Goal: Check status: Check status

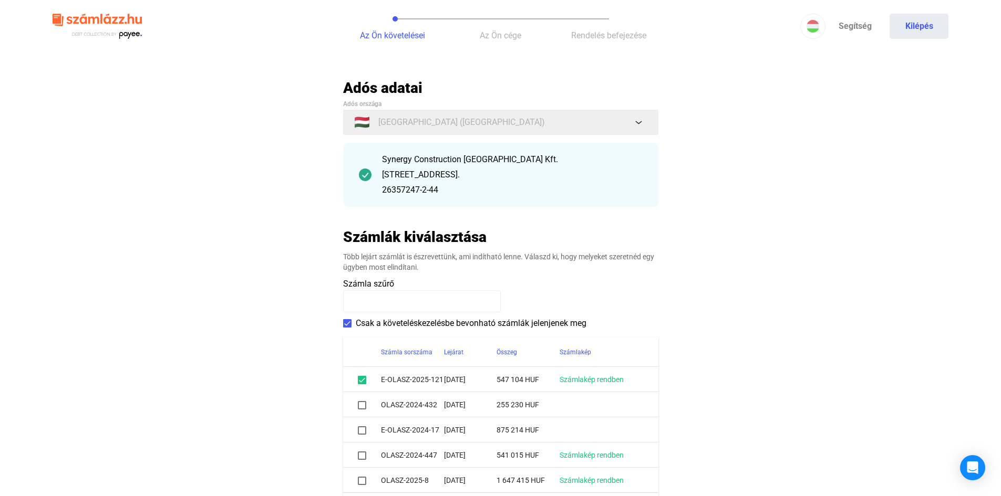
click at [832, 282] on main "Automatikusan mentve Adós adatai Adós országa 🇭🇺 [GEOGRAPHIC_DATA] ([GEOGRAPHIC…" at bounding box center [500, 338] width 1001 height 519
click at [122, 21] on img at bounding box center [97, 26] width 89 height 34
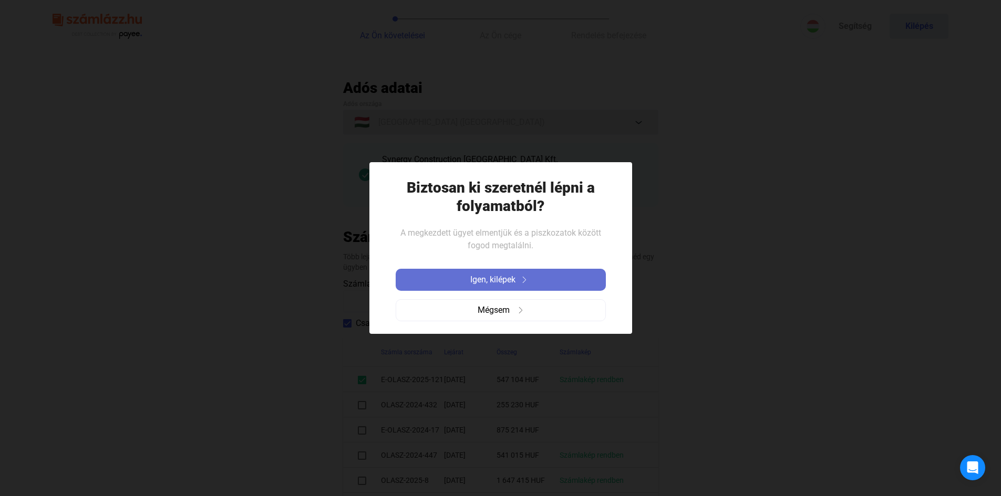
click at [485, 277] on span "Igen, kilépek" at bounding box center [492, 280] width 45 height 13
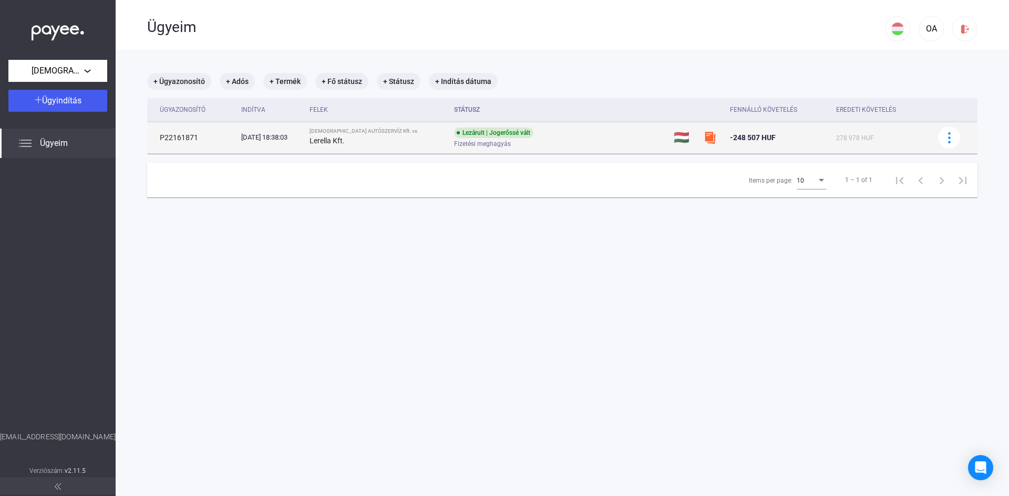
click at [459, 134] on div "Lezárult | Jogerőssé vált" at bounding box center [493, 133] width 79 height 11
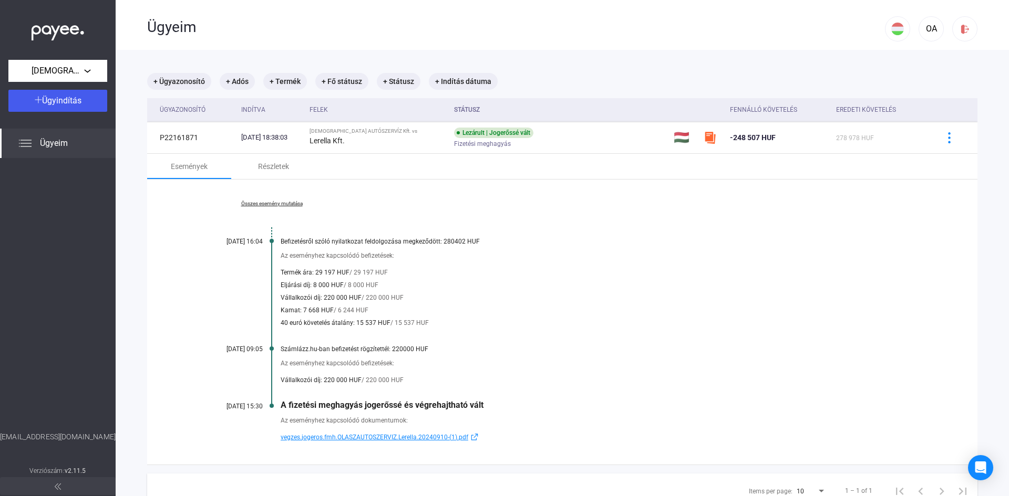
click at [368, 435] on span "vegzes.jogeros.fmh.OLASZAUTOSZERVIZ.Lerella.20240910-(1).pdf" at bounding box center [375, 437] width 188 height 13
click at [242, 81] on mat-chip "+ Adós" at bounding box center [237, 81] width 35 height 17
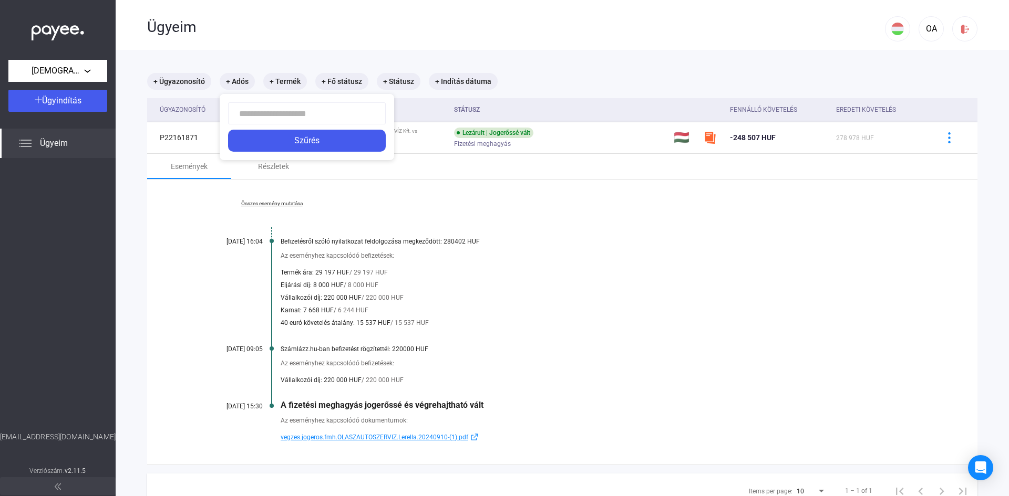
click at [573, 256] on div at bounding box center [504, 248] width 1009 height 496
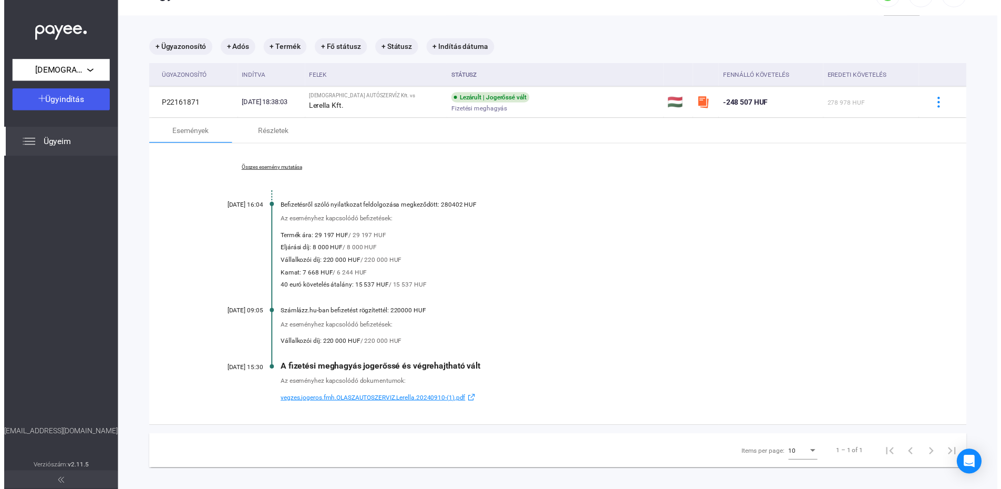
scroll to position [50, 0]
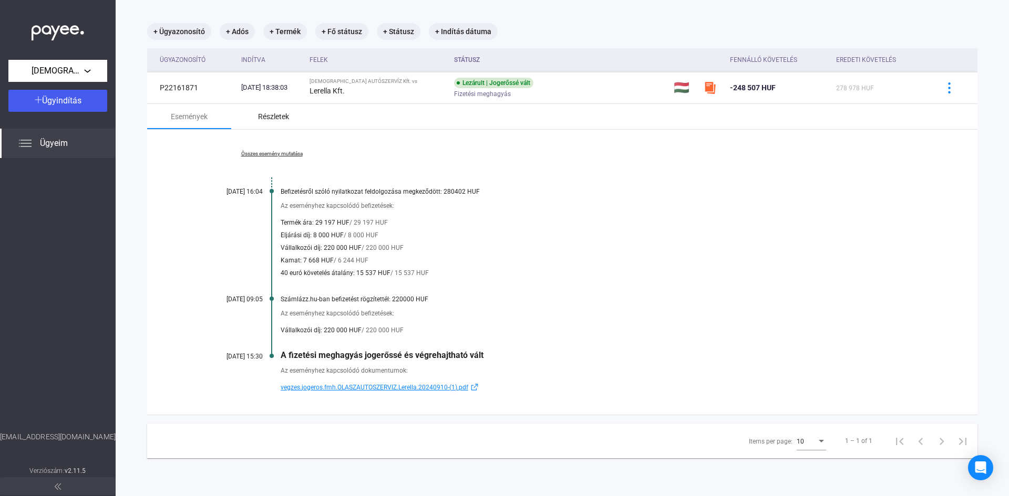
click at [271, 117] on div "Részletek" at bounding box center [273, 116] width 31 height 13
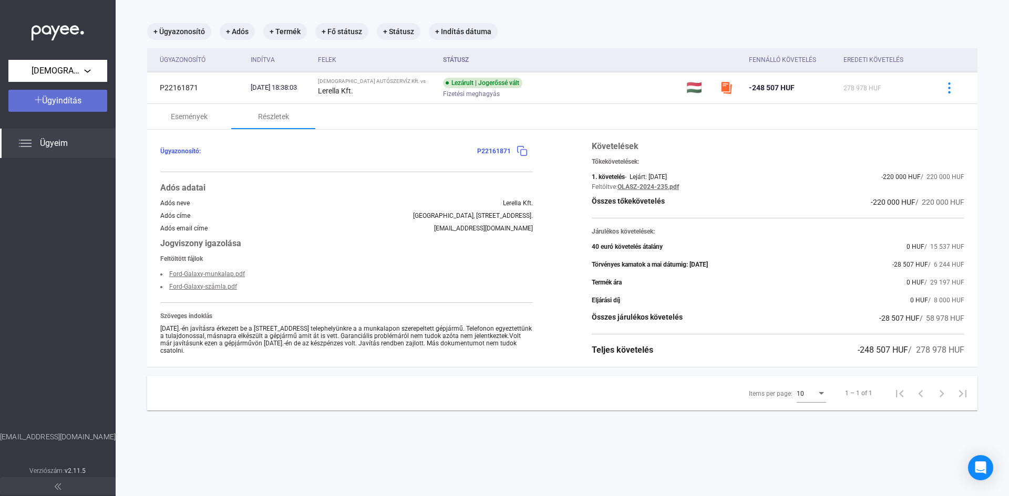
click at [66, 100] on span "Ügyindítás" at bounding box center [61, 101] width 39 height 10
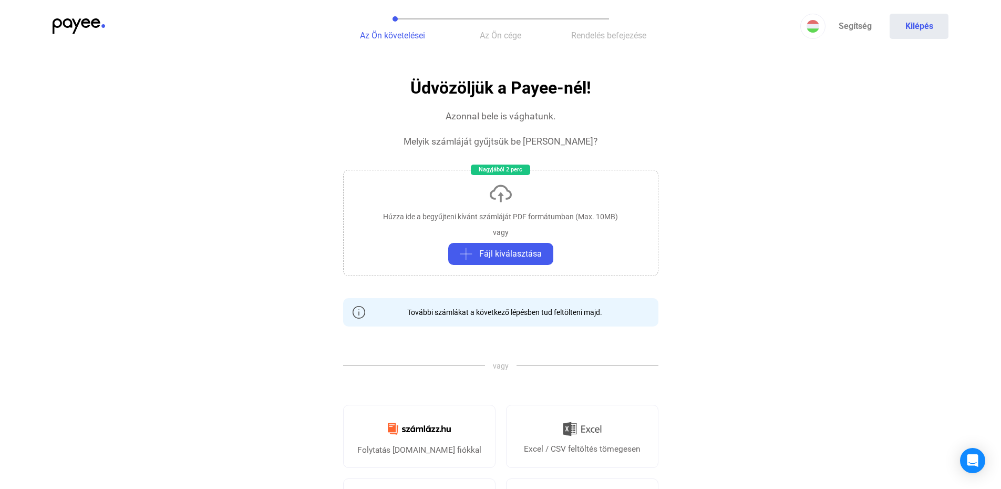
click at [98, 26] on img at bounding box center [79, 26] width 53 height 16
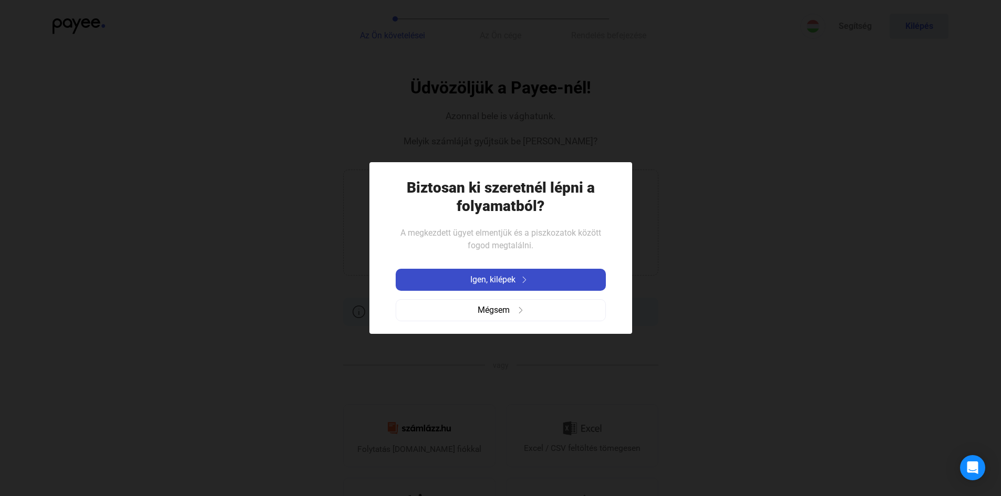
click at [453, 276] on div "Igen, kilépek" at bounding box center [501, 280] width 204 height 13
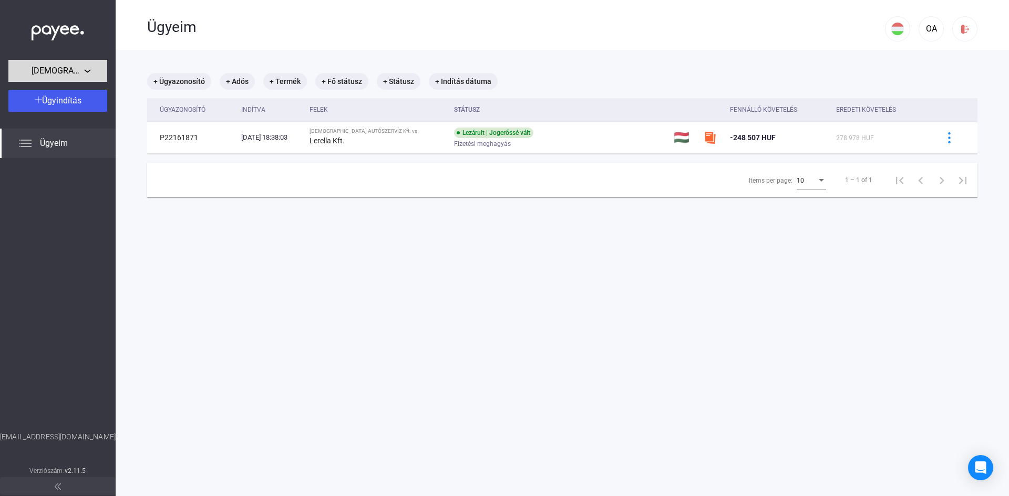
click at [74, 69] on span "[DEMOGRAPHIC_DATA] AUTÓSZERVÍZ Kft." at bounding box center [58, 71] width 53 height 13
click at [74, 189] on div at bounding box center [504, 248] width 1009 height 496
click at [62, 142] on span "Ügyeim" at bounding box center [54, 143] width 28 height 13
click at [32, 141] on div "Ügyeim" at bounding box center [58, 143] width 116 height 29
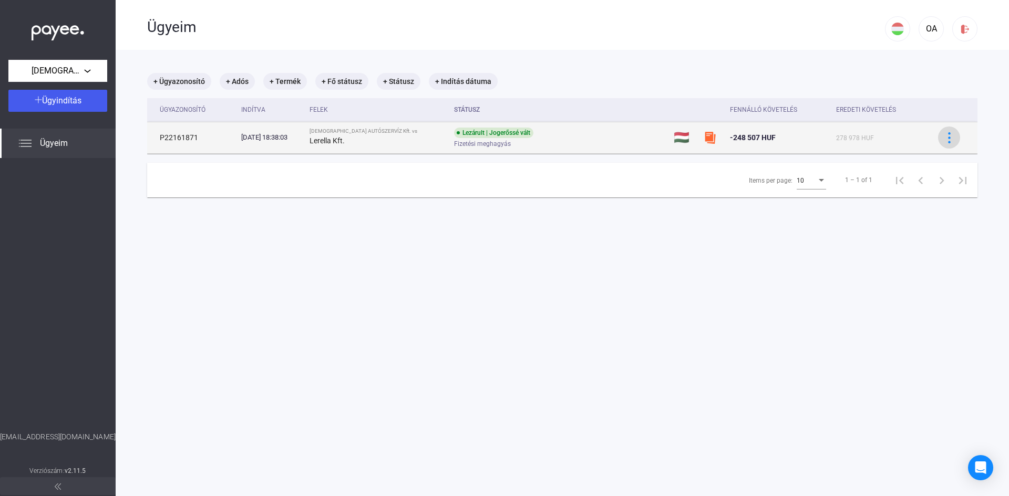
click at [944, 136] on img at bounding box center [948, 137] width 11 height 11
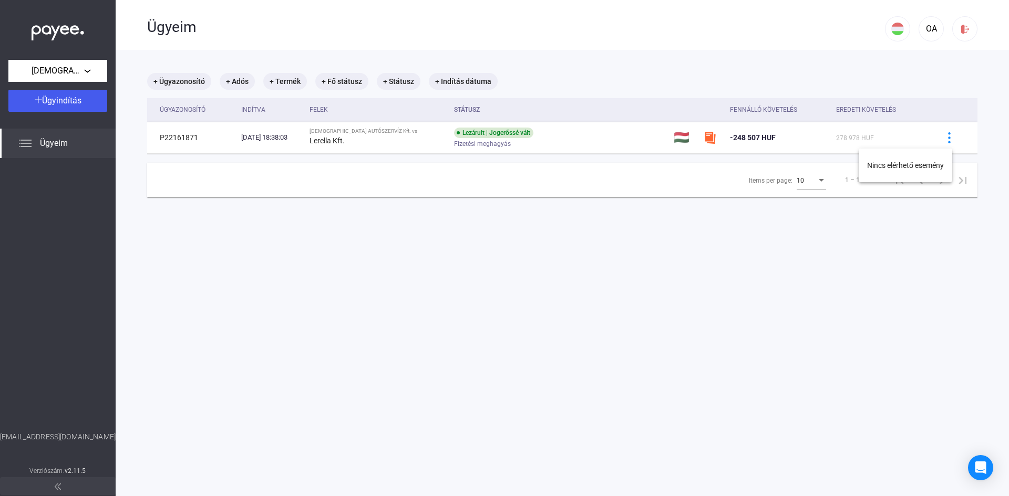
click at [730, 227] on div at bounding box center [504, 248] width 1009 height 496
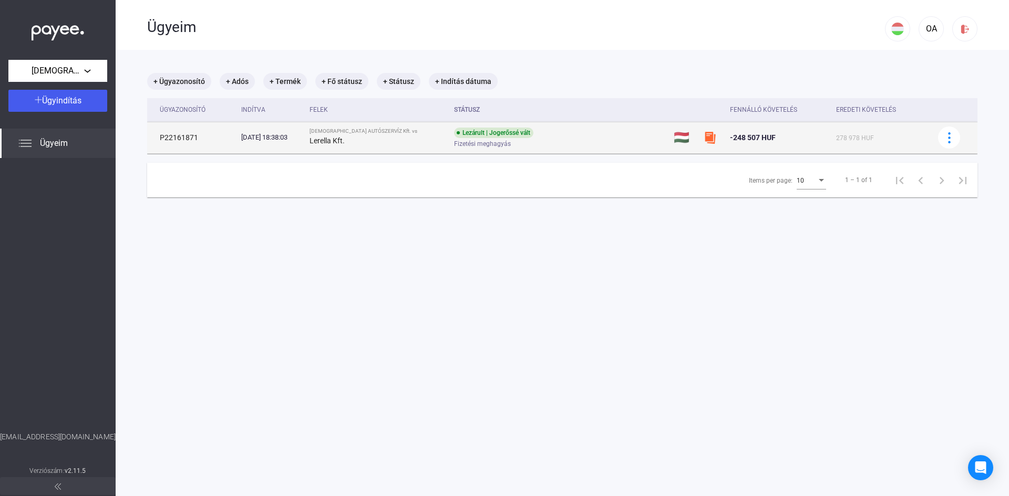
click at [205, 131] on td "P22161871" at bounding box center [192, 138] width 90 height 32
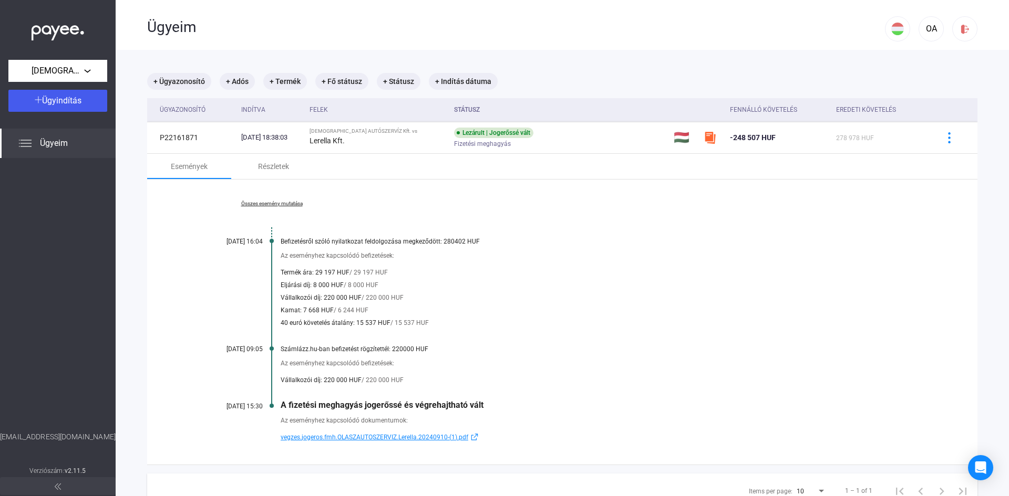
scroll to position [50, 0]
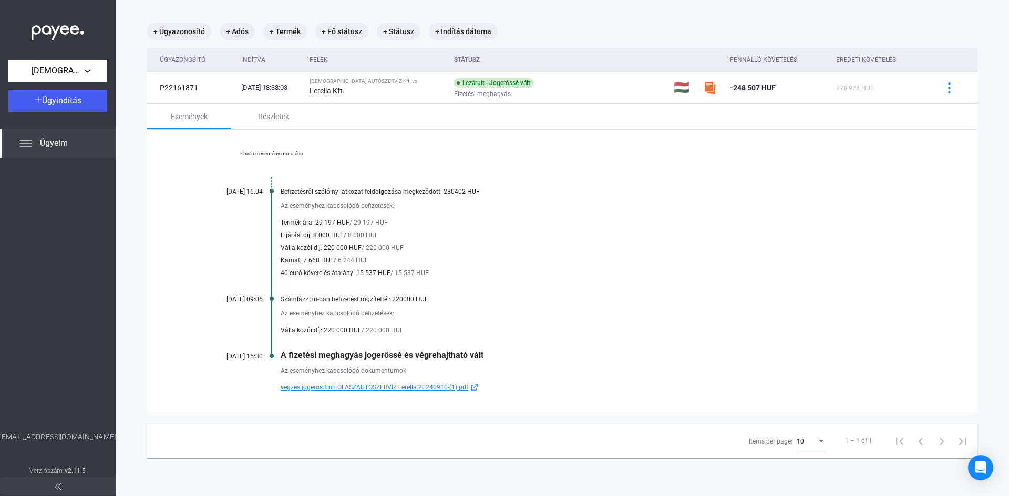
click at [445, 388] on span "vegzes.jogeros.fmh.OLASZAUTOSZERVIZ.Lerella.20240910-(1).pdf" at bounding box center [375, 387] width 188 height 13
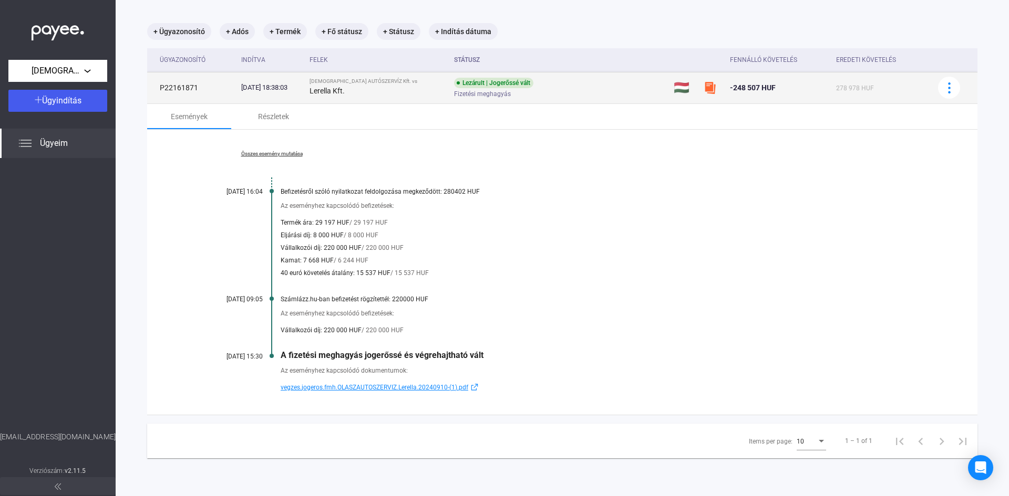
click at [478, 96] on span "Fizetési meghagyás" at bounding box center [482, 94] width 57 height 13
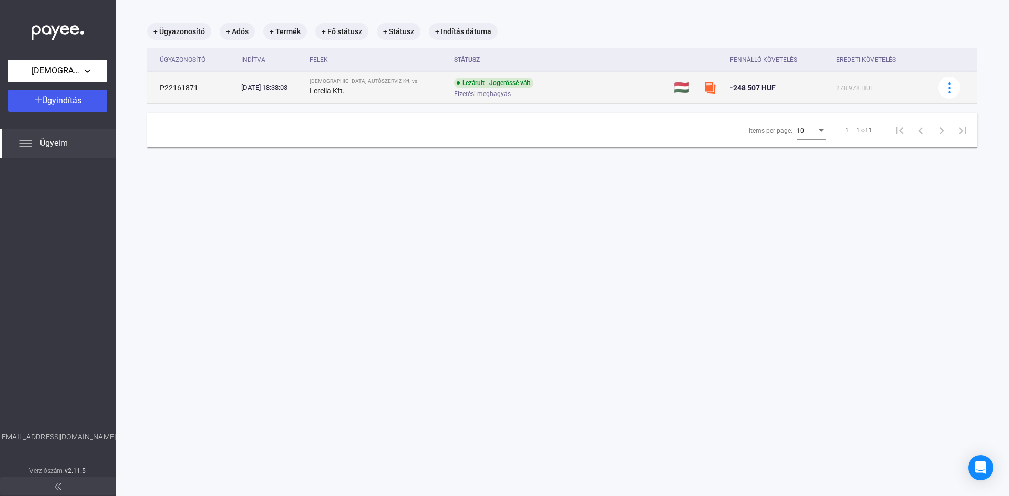
click at [703, 88] on img at bounding box center [709, 87] width 13 height 13
